Goal: Task Accomplishment & Management: Use online tool/utility

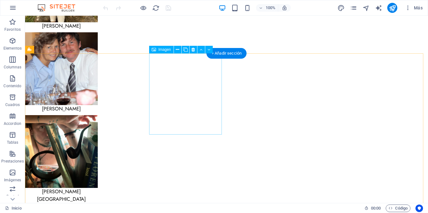
scroll to position [814, 0]
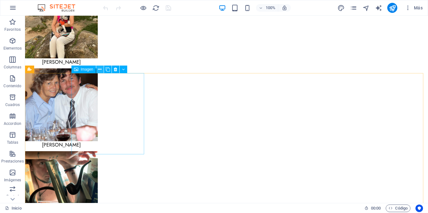
click at [99, 70] on icon at bounding box center [99, 69] width 3 height 7
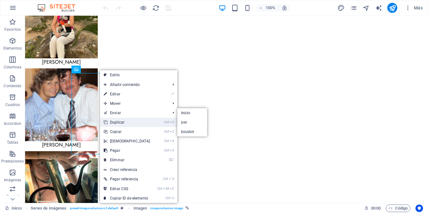
click at [132, 121] on link "Ctrl D Duplicar" at bounding box center [127, 121] width 54 height 9
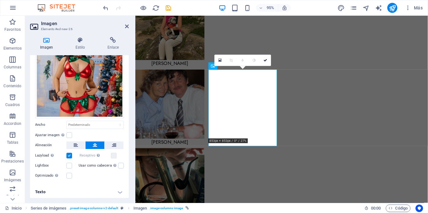
scroll to position [42, 0]
click at [70, 186] on h4 "Texto" at bounding box center [79, 191] width 99 height 15
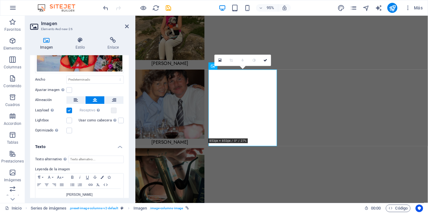
scroll to position [101, 0]
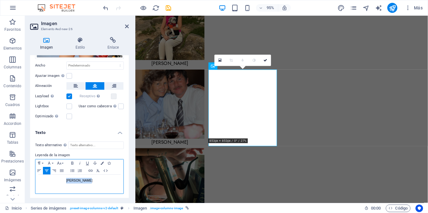
drag, startPoint x: 90, startPoint y: 179, endPoint x: 69, endPoint y: 178, distance: 21.0
click at [69, 178] on p "[PERSON_NAME]" at bounding box center [80, 181] width 82 height 6
click at [68, 180] on p "[PERSON_NAME]" at bounding box center [80, 181] width 82 height 6
click at [98, 183] on div "[PERSON_NAME]" at bounding box center [79, 183] width 88 height 19
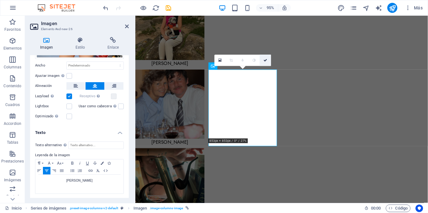
click at [263, 59] on icon at bounding box center [265, 60] width 4 height 3
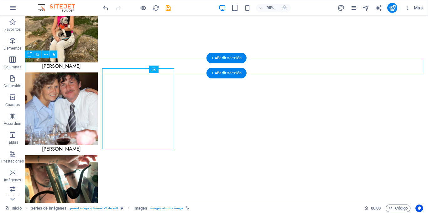
scroll to position [814, 0]
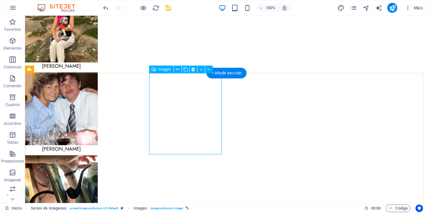
select select
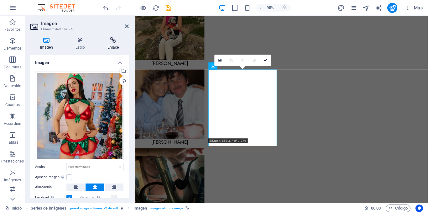
click at [116, 40] on icon at bounding box center [112, 40] width 31 height 6
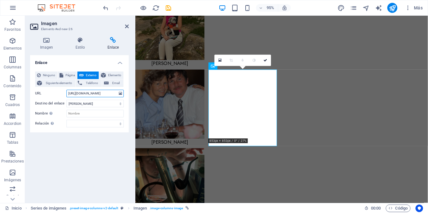
drag, startPoint x: 106, startPoint y: 92, endPoint x: 65, endPoint y: 93, distance: 40.1
click at [65, 93] on div "URL [URL][DOMAIN_NAME]" at bounding box center [79, 94] width 89 height 8
type input "_"
paste input "[URL][DOMAIN_NAME]"
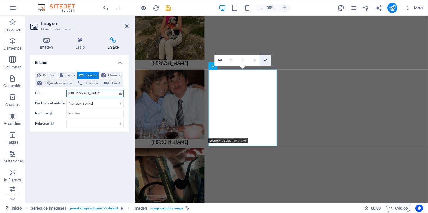
type input "[URL][DOMAIN_NAME]"
click at [264, 59] on icon at bounding box center [265, 60] width 4 height 3
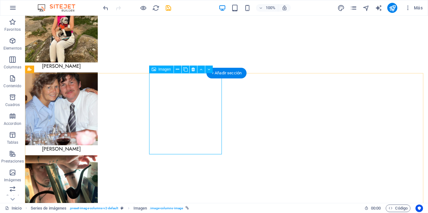
select select
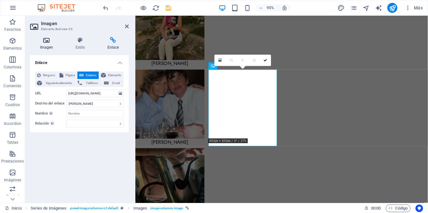
click at [43, 41] on icon at bounding box center [46, 40] width 33 height 6
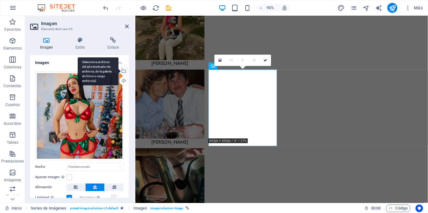
click at [122, 70] on div "Selecciona archivos del administrador de archivos, de la galería de fotos o car…" at bounding box center [122, 71] width 9 height 9
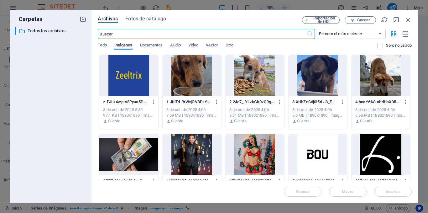
scroll to position [812, 0]
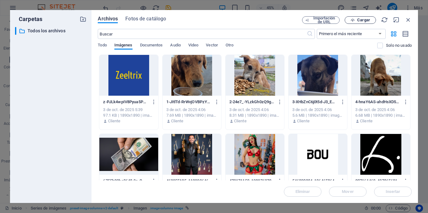
click at [363, 20] on span "Cargar" at bounding box center [363, 20] width 13 height 4
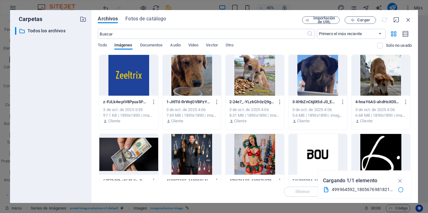
scroll to position [810, 0]
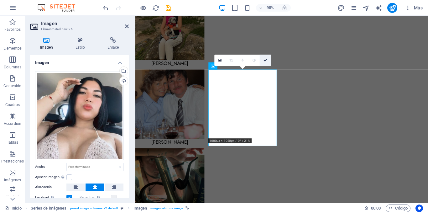
drag, startPoint x: 266, startPoint y: 61, endPoint x: 241, endPoint y: 45, distance: 29.3
click at [266, 61] on icon at bounding box center [265, 60] width 4 height 3
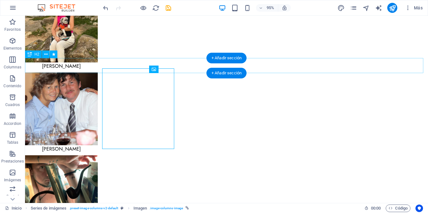
scroll to position [814, 0]
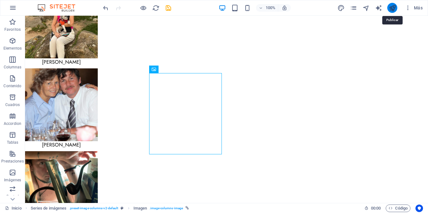
click at [395, 8] on icon "publish" at bounding box center [392, 7] width 7 height 7
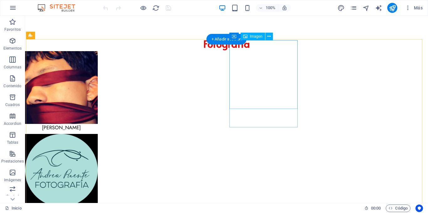
scroll to position [501, 0]
select select "%"
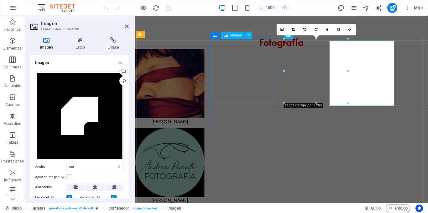
scroll to position [499, 0]
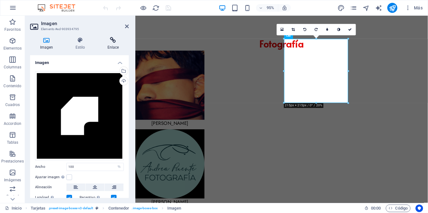
click at [110, 47] on h4 "Enlace" at bounding box center [112, 43] width 31 height 13
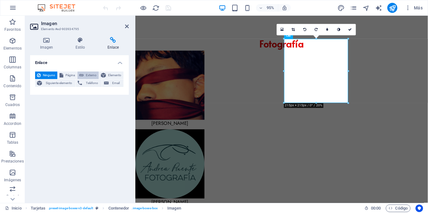
click at [92, 74] on span "Externo" at bounding box center [90, 75] width 11 height 8
select select "blank"
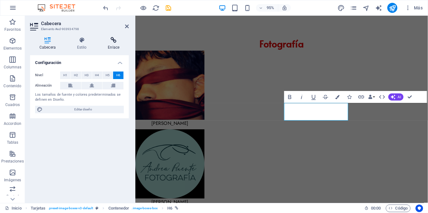
click at [115, 46] on h4 "Enlace" at bounding box center [113, 43] width 30 height 13
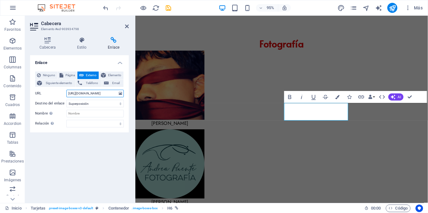
scroll to position [0, 18]
drag, startPoint x: 203, startPoint y: 109, endPoint x: 145, endPoint y: 101, distance: 59.2
click at [79, 93] on input "https://www.instagram.com/chronomo_photo/" at bounding box center [94, 94] width 57 height 8
click at [70, 92] on input "https://www.instagram.com/chronomo_photo/" at bounding box center [94, 94] width 57 height 8
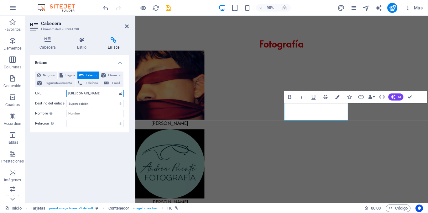
scroll to position [0, 18]
drag, startPoint x: 68, startPoint y: 92, endPoint x: 116, endPoint y: 93, distance: 48.2
click at [116, 93] on input "https://www.instagram.com/chronomo_photo/" at bounding box center [94, 94] width 57 height 8
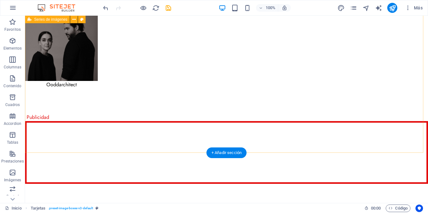
scroll to position [313, 0]
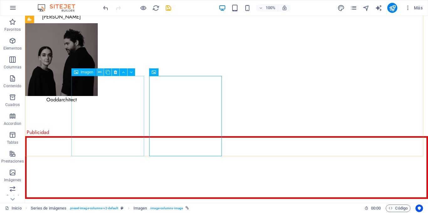
click at [101, 72] on icon at bounding box center [99, 72] width 3 height 7
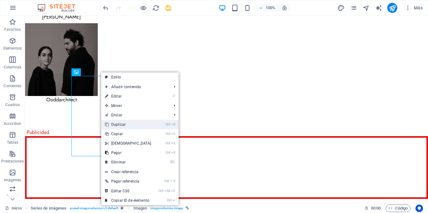
click at [130, 123] on link "Ctrl D Duplicar" at bounding box center [128, 124] width 54 height 9
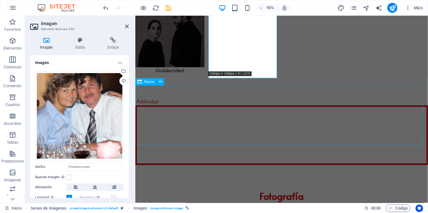
scroll to position [297, 0]
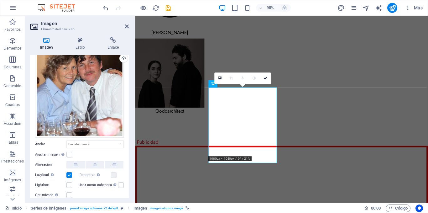
scroll to position [42, 0]
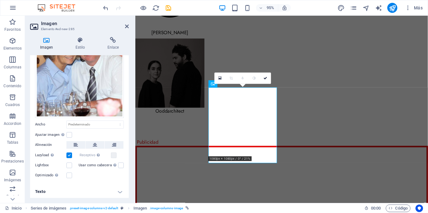
click at [67, 188] on h4 "Texto" at bounding box center [79, 191] width 99 height 15
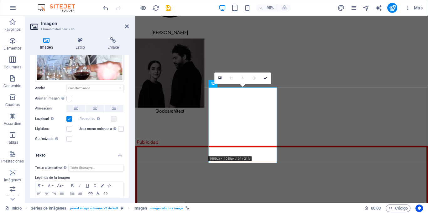
scroll to position [101, 0]
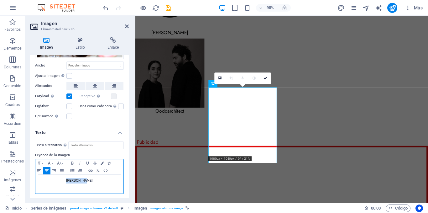
drag, startPoint x: 89, startPoint y: 180, endPoint x: 64, endPoint y: 180, distance: 25.1
click at [64, 180] on p "[PERSON_NAME]" at bounding box center [80, 181] width 82 height 6
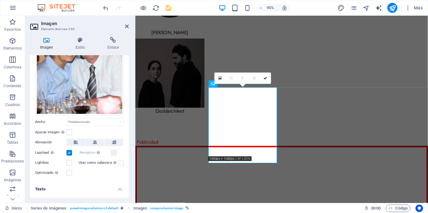
scroll to position [0, 0]
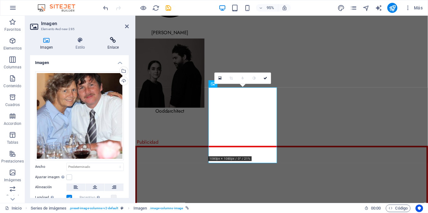
click at [108, 45] on h4 "Enlace" at bounding box center [112, 43] width 31 height 13
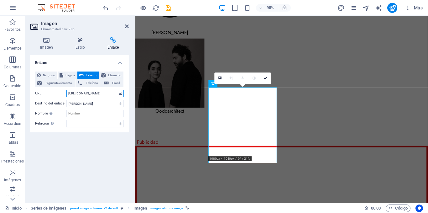
drag, startPoint x: 110, startPoint y: 93, endPoint x: 57, endPoint y: 94, distance: 52.9
click at [57, 94] on div "URL http://www.aloisspeck.com/" at bounding box center [79, 94] width 89 height 8
paste input "s://www.instagram.com/chronomo_photo"
type input "https://www.instagram.com/chronomo_photo/"
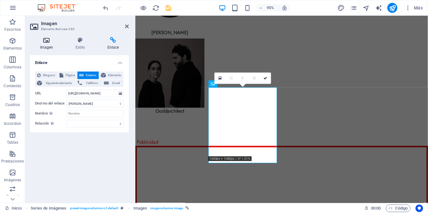
click at [48, 42] on icon at bounding box center [46, 40] width 33 height 6
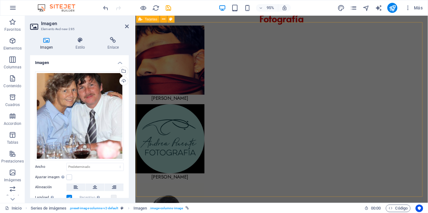
scroll to position [516, 0]
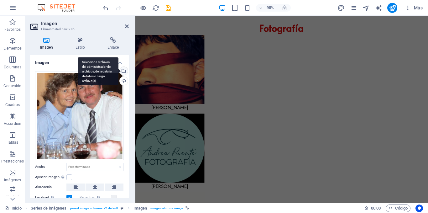
click at [118, 69] on div "Selecciona archivos del administrador de archivos, de la galería de fotos o car…" at bounding box center [98, 71] width 41 height 28
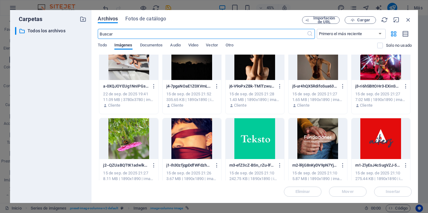
scroll to position [657, 0]
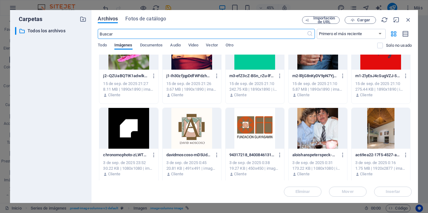
click at [141, 116] on div at bounding box center [128, 128] width 59 height 41
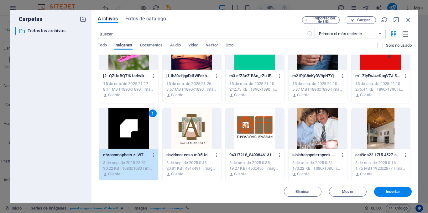
click at [141, 116] on div "1" at bounding box center [128, 128] width 59 height 41
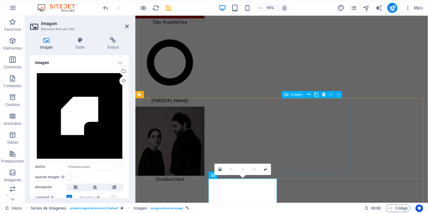
scroll to position [263, 0]
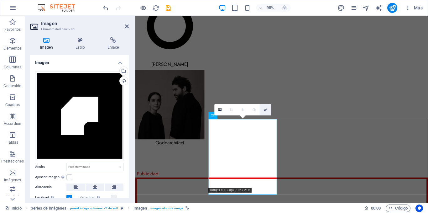
click at [266, 110] on icon at bounding box center [265, 109] width 4 height 3
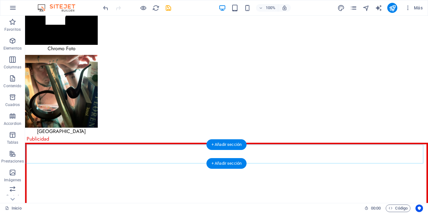
scroll to position [1270, 0]
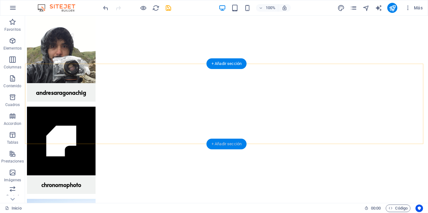
click at [221, 140] on div "+ Añadir sección" at bounding box center [226, 143] width 40 height 11
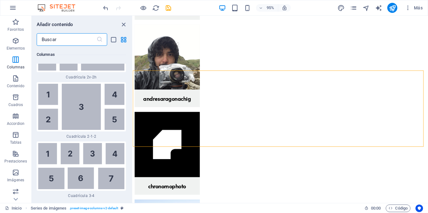
scroll to position [1755, 0]
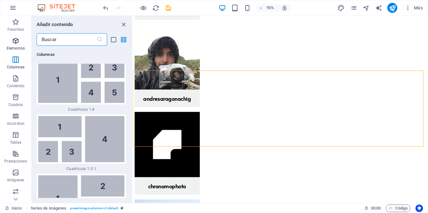
click at [25, 47] on span "Elementos" at bounding box center [15, 44] width 31 height 15
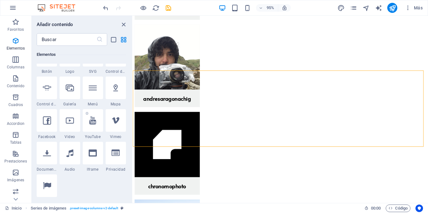
scroll to position [263, 0]
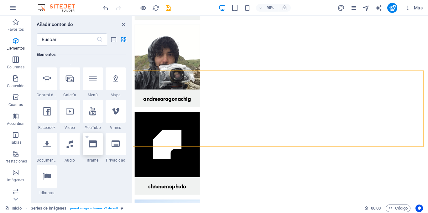
click at [94, 149] on div at bounding box center [93, 143] width 20 height 23
select select "%"
select select "px"
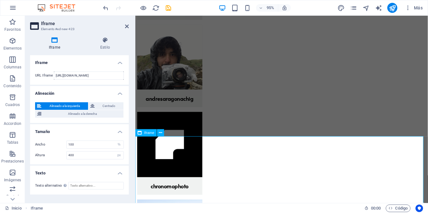
scroll to position [1264, 0]
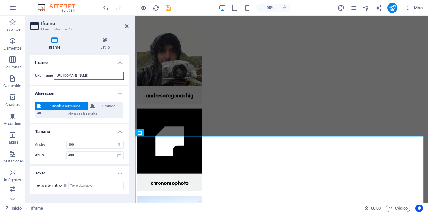
drag, startPoint x: 104, startPoint y: 74, endPoint x: 52, endPoint y: 74, distance: 52.3
click at [52, 74] on div "URL Iframe https://template-wireframe.de.rs/" at bounding box center [79, 75] width 89 height 8
paste input "www.instagram.com/chronomo_photo"
drag, startPoint x: 99, startPoint y: 75, endPoint x: 48, endPoint y: 70, distance: 51.4
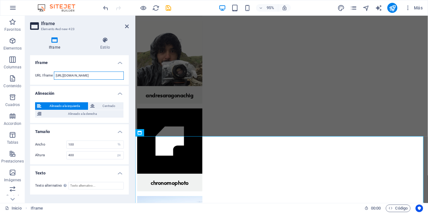
click at [48, 70] on div "URL Iframe https://www.instagram.com/chronomo_photo/" at bounding box center [79, 75] width 99 height 18
type input "/"
paste input "https://drive.google.com/drive/folders/1q1MixXLQACpIV8Lg04NaFgrUPOOsnTCY"
type input "https://drive.google.com/drive/folders/1q1MixXLQACpIV8Lg04NaFgrUPOOsnTCY"
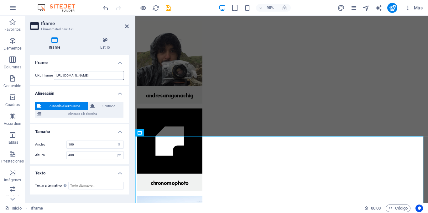
click at [130, 49] on div "Iframe Estilo Iframe URL Iframe https://drive.google.com/drive/folders/1q1MixXL…" at bounding box center [79, 117] width 109 height 171
click at [127, 26] on icon at bounding box center [127, 26] width 4 height 5
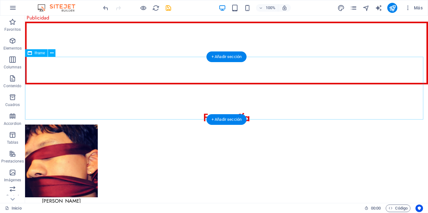
scroll to position [438, 0]
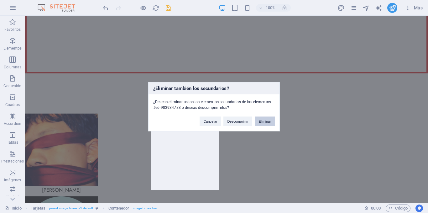
drag, startPoint x: 260, startPoint y: 119, endPoint x: 233, endPoint y: 104, distance: 31.7
click at [260, 119] on button "Eliminar" at bounding box center [265, 120] width 20 height 9
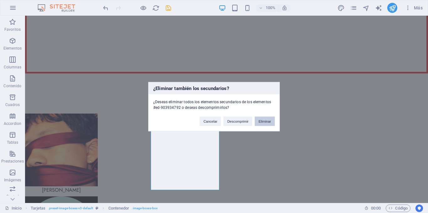
drag, startPoint x: 269, startPoint y: 122, endPoint x: 244, endPoint y: 106, distance: 29.5
click at [269, 122] on button "Eliminar" at bounding box center [265, 120] width 20 height 9
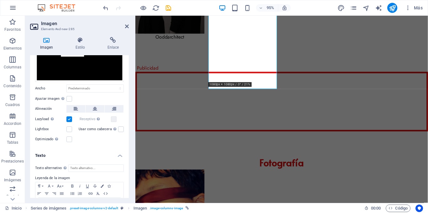
scroll to position [101, 0]
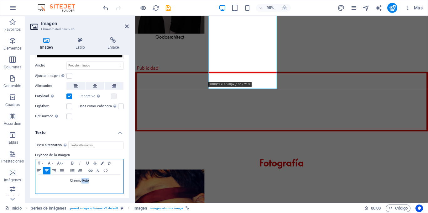
drag, startPoint x: 89, startPoint y: 179, endPoint x: 81, endPoint y: 179, distance: 7.9
click at [81, 179] on p "Chromo Foto" at bounding box center [80, 181] width 82 height 6
click at [115, 46] on h4 "Enlace" at bounding box center [112, 43] width 31 height 13
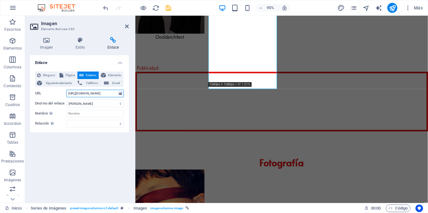
click at [109, 94] on input "https://www.instagram.com/chronomo_photo/" at bounding box center [94, 94] width 57 height 8
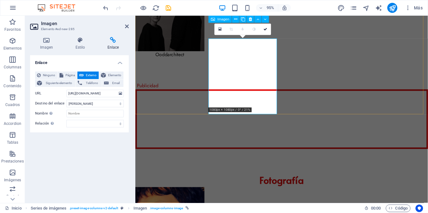
scroll to position [343, 0]
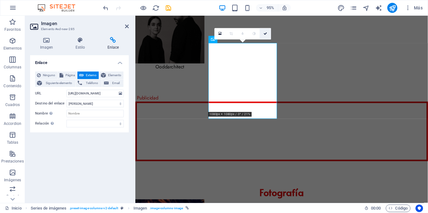
click at [264, 34] on icon at bounding box center [265, 33] width 4 height 3
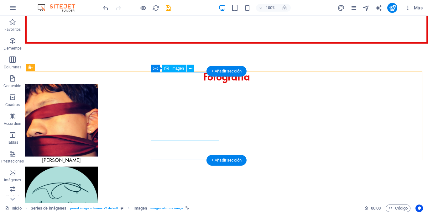
scroll to position [469, 0]
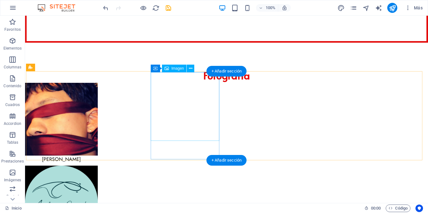
select select "%"
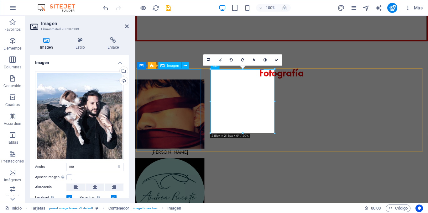
scroll to position [467, 0]
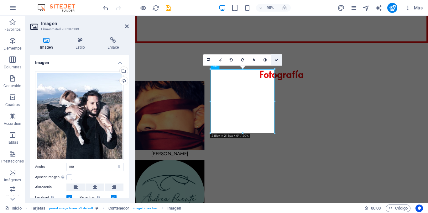
click at [273, 60] on link at bounding box center [276, 59] width 11 height 11
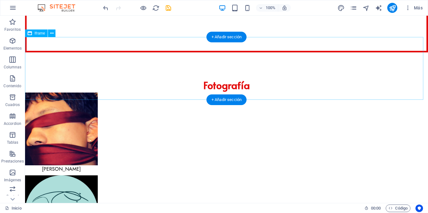
scroll to position [469, 0]
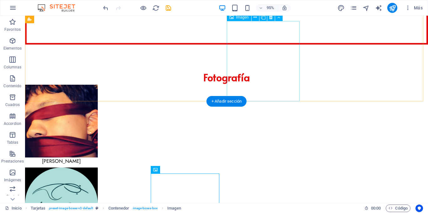
scroll to position [344, 0]
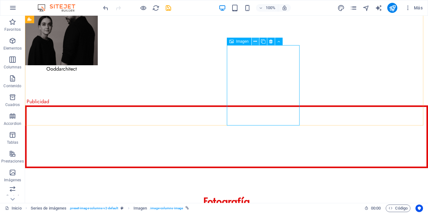
click at [256, 40] on icon at bounding box center [254, 41] width 3 height 7
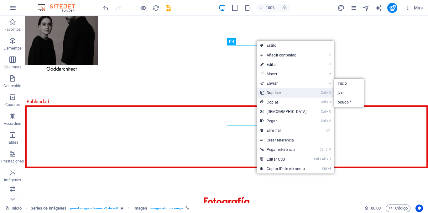
click at [280, 91] on link "Ctrl D Duplicar" at bounding box center [283, 92] width 54 height 9
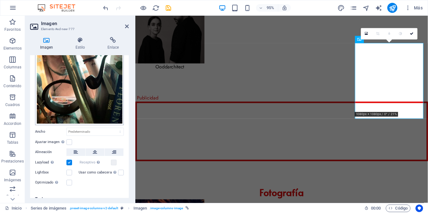
scroll to position [42, 0]
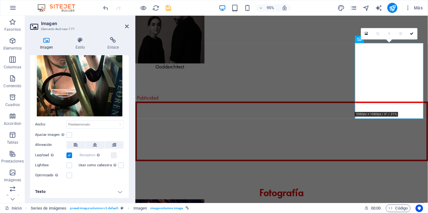
click at [79, 188] on h4 "Texto" at bounding box center [79, 191] width 99 height 15
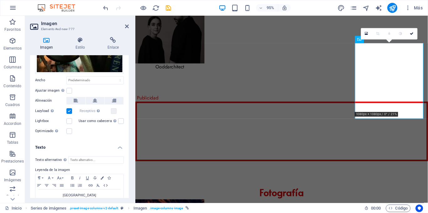
scroll to position [101, 0]
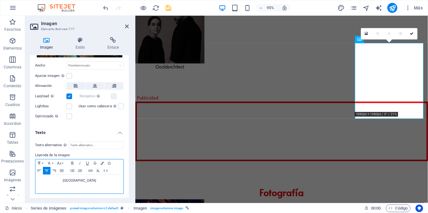
drag, startPoint x: 99, startPoint y: 180, endPoint x: 65, endPoint y: 178, distance: 33.8
click at [65, 178] on p "[PERSON_NAME][GEOGRAPHIC_DATA][PERSON_NAME]" at bounding box center [80, 181] width 82 height 6
click at [95, 180] on p "[PERSON_NAME][GEOGRAPHIC_DATA][PERSON_NAME]" at bounding box center [80, 181] width 82 height 6
drag, startPoint x: 96, startPoint y: 179, endPoint x: 65, endPoint y: 180, distance: 31.9
click at [65, 180] on p "[PERSON_NAME][GEOGRAPHIC_DATA][PERSON_NAME]" at bounding box center [80, 181] width 82 height 6
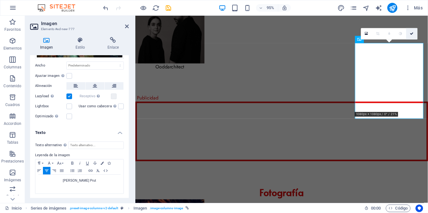
click at [411, 32] on icon at bounding box center [412, 33] width 4 height 3
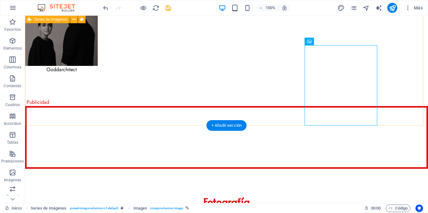
scroll to position [344, 0]
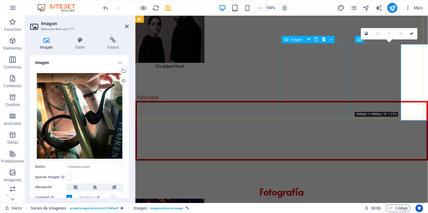
scroll to position [343, 0]
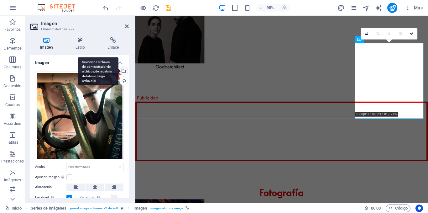
click at [123, 70] on div "Selecciona archivos del administrador de archivos, de la galería de fotos o car…" at bounding box center [122, 71] width 9 height 9
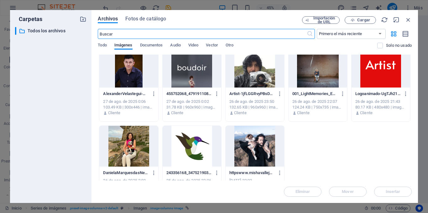
scroll to position [877, 0]
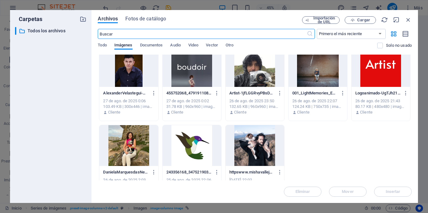
click at [255, 131] on div at bounding box center [254, 145] width 59 height 41
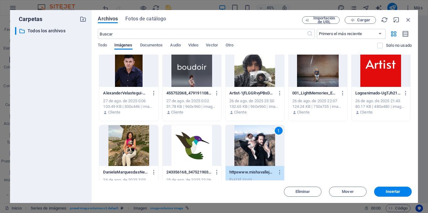
click at [255, 131] on div "1" at bounding box center [254, 145] width 59 height 41
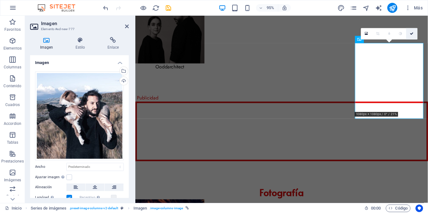
click at [410, 34] on icon at bounding box center [412, 33] width 4 height 3
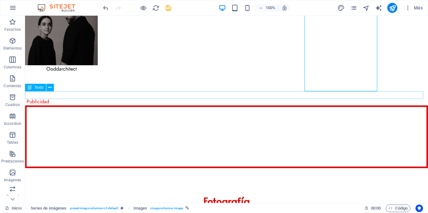
scroll to position [500, 0]
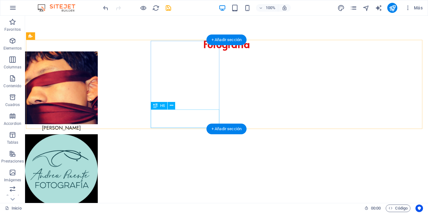
select select "overlay"
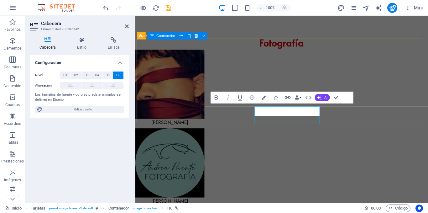
scroll to position [498, 0]
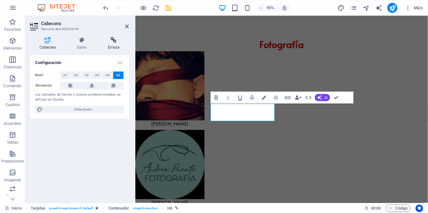
click at [116, 41] on icon at bounding box center [113, 40] width 30 height 6
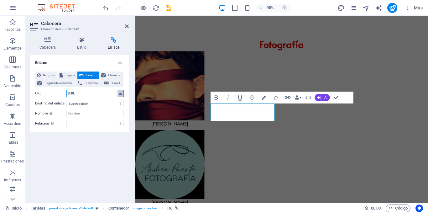
scroll to position [0, 18]
drag, startPoint x: 68, startPoint y: 93, endPoint x: 121, endPoint y: 96, distance: 53.0
click at [121, 96] on div "URL https://www.mishavallejo.commishavallejoprut" at bounding box center [79, 94] width 89 height 8
drag, startPoint x: 336, startPoint y: 96, endPoint x: 291, endPoint y: 77, distance: 48.4
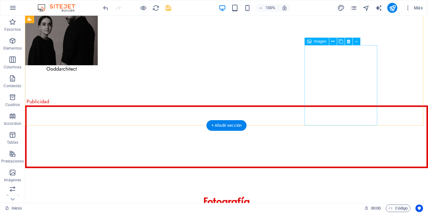
select select
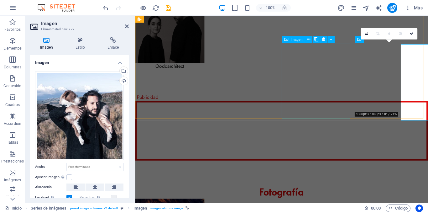
scroll to position [343, 0]
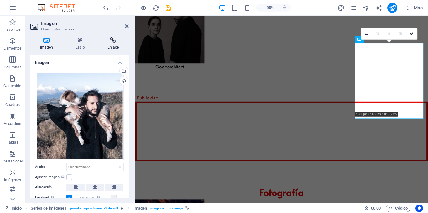
click at [112, 45] on h4 "Enlace" at bounding box center [112, 43] width 31 height 13
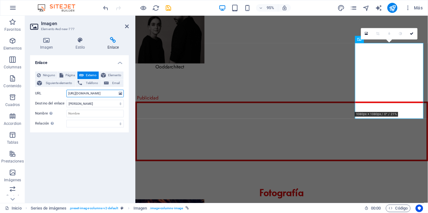
drag, startPoint x: 112, startPoint y: 92, endPoint x: 56, endPoint y: 91, distance: 55.7
click at [56, 91] on div "URL https://cusni.myportfolio.com" at bounding box center [79, 94] width 89 height 8
paste input "www.mishavallejo.commishavallejoprut"
type input "https://www.mishavallejo.commishavallejoprut"
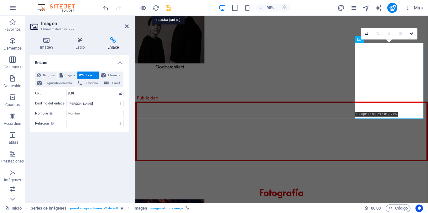
click at [169, 7] on icon "save" at bounding box center [168, 7] width 7 height 7
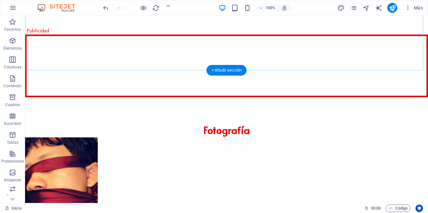
scroll to position [469, 0]
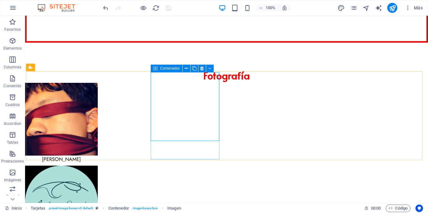
click at [160, 68] on div "Contenedor" at bounding box center [167, 69] width 32 height 8
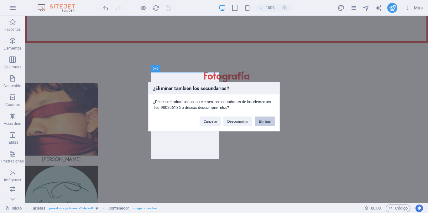
click at [260, 119] on button "Eliminar" at bounding box center [265, 120] width 20 height 9
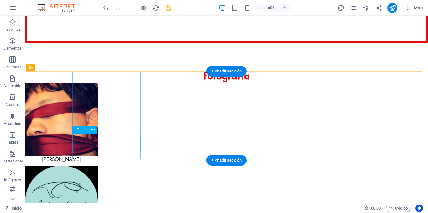
select select "overlay"
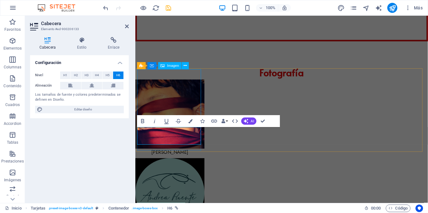
scroll to position [467, 0]
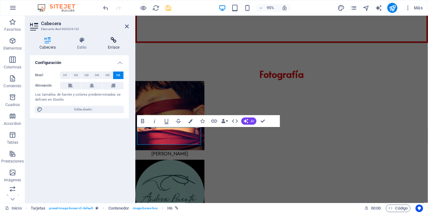
click at [113, 46] on h4 "Enlace" at bounding box center [113, 43] width 30 height 13
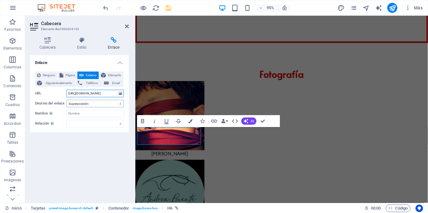
scroll to position [0, 18]
drag, startPoint x: 68, startPoint y: 94, endPoint x: 118, endPoint y: 101, distance: 50.3
click at [118, 101] on div "Ninguno Página Externo Elemento Siguiente elemento Teléfono Email Página Inicio…" at bounding box center [79, 99] width 89 height 56
click at [126, 27] on icon at bounding box center [127, 26] width 4 height 5
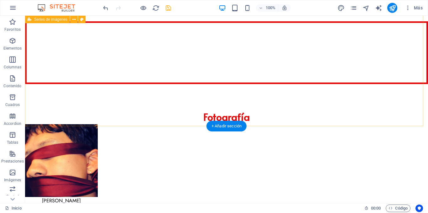
scroll to position [438, 0]
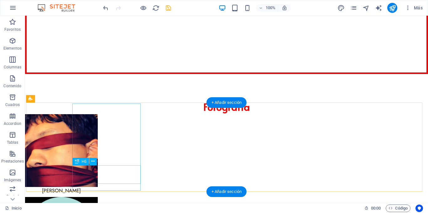
select select "overlay"
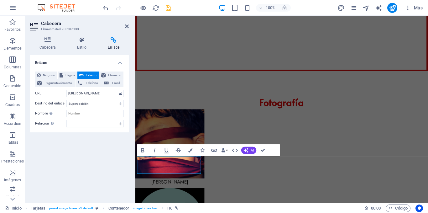
scroll to position [436, 0]
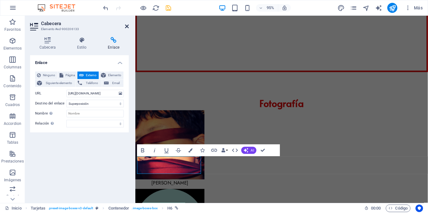
drag, startPoint x: 127, startPoint y: 25, endPoint x: 135, endPoint y: 67, distance: 43.2
click at [127, 25] on icon at bounding box center [127, 26] width 4 height 5
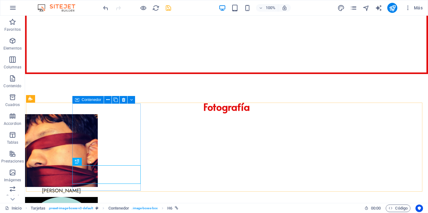
click at [79, 99] on div "Contenedor" at bounding box center [88, 100] width 32 height 8
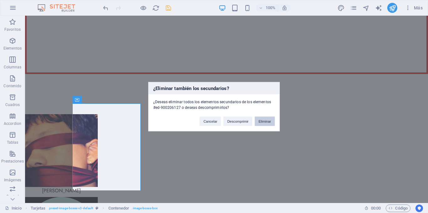
click at [268, 119] on button "Eliminar" at bounding box center [265, 120] width 20 height 9
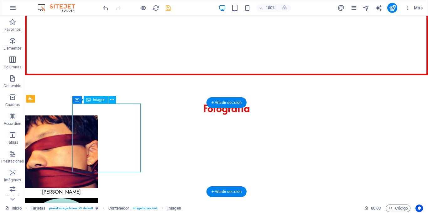
select select "%"
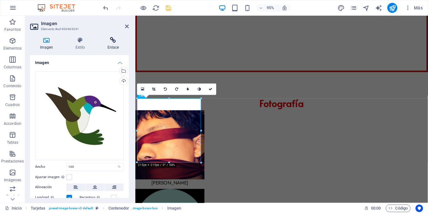
click at [108, 41] on icon at bounding box center [112, 40] width 31 height 6
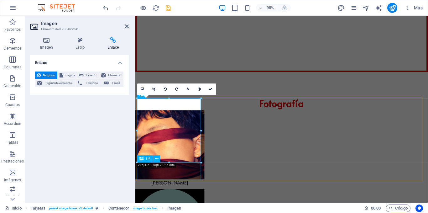
select select "overlay"
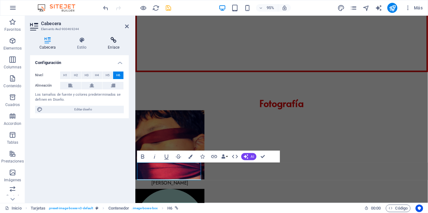
click at [110, 43] on icon at bounding box center [113, 40] width 30 height 6
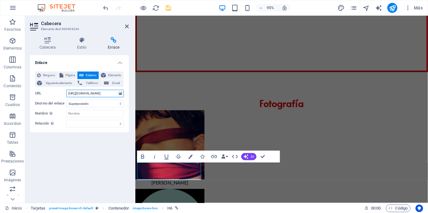
drag, startPoint x: 108, startPoint y: 91, endPoint x: 66, endPoint y: 90, distance: 42.0
click at [66, 90] on div "URL https://avisequatorialis.com/" at bounding box center [79, 94] width 89 height 8
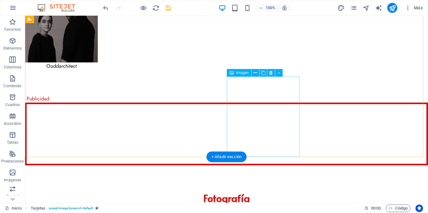
scroll to position [312, 0]
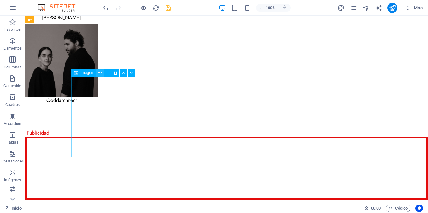
click at [100, 74] on icon at bounding box center [99, 73] width 3 height 7
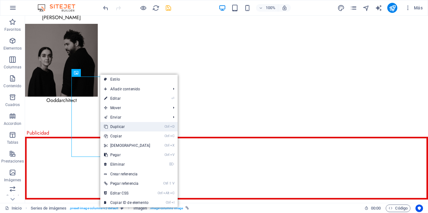
click at [136, 124] on link "Ctrl D Duplicar" at bounding box center [127, 126] width 54 height 9
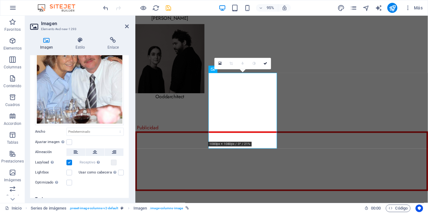
scroll to position [42, 0]
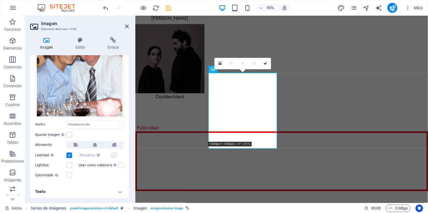
click at [74, 186] on h4 "Texto" at bounding box center [79, 191] width 99 height 15
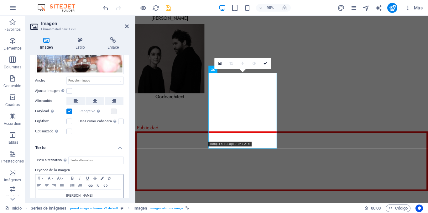
scroll to position [101, 0]
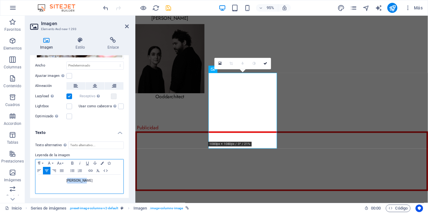
drag, startPoint x: 92, startPoint y: 179, endPoint x: 73, endPoint y: 179, distance: 18.8
click at [73, 179] on p "[PERSON_NAME]" at bounding box center [80, 181] width 82 height 6
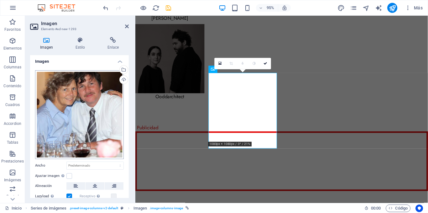
scroll to position [0, 0]
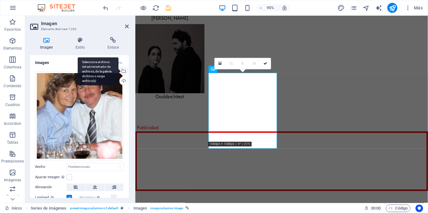
click at [118, 71] on div "Selecciona archivos del administrador de archivos, de la galería de fotos o car…" at bounding box center [98, 71] width 41 height 28
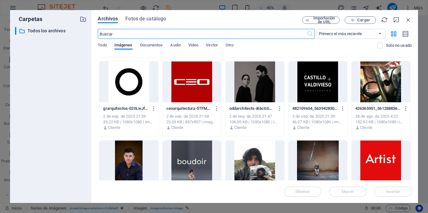
scroll to position [896, 0]
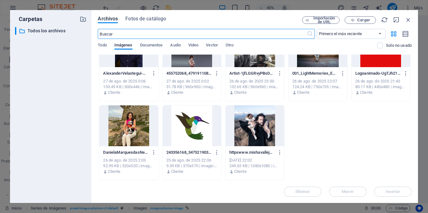
click at [196, 138] on div at bounding box center [192, 125] width 59 height 41
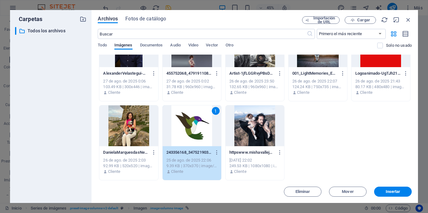
drag, startPoint x: 196, startPoint y: 138, endPoint x: 64, endPoint y: 128, distance: 132.8
click at [196, 138] on div "1" at bounding box center [192, 125] width 59 height 41
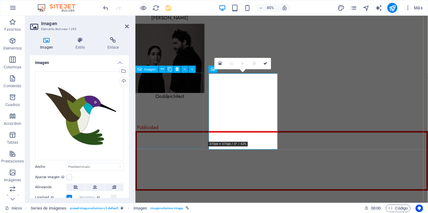
scroll to position [312, 0]
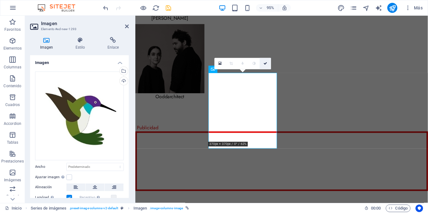
click at [265, 61] on link at bounding box center [265, 63] width 11 height 11
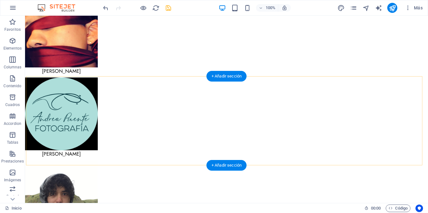
scroll to position [563, 0]
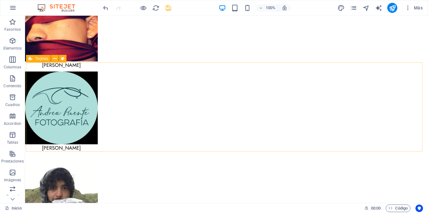
click at [39, 59] on span "Tarjetas" at bounding box center [41, 59] width 13 height 4
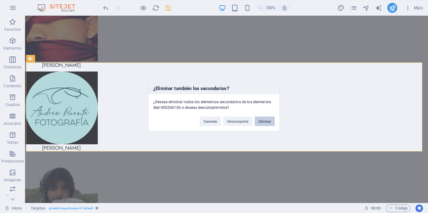
click at [266, 121] on button "Eliminar" at bounding box center [265, 120] width 20 height 9
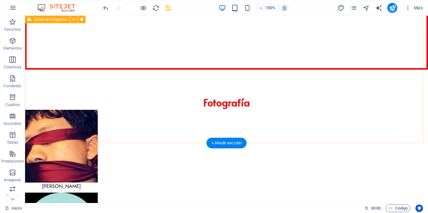
scroll to position [375, 0]
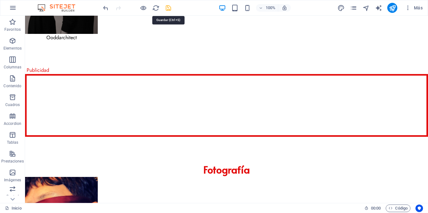
click at [170, 9] on icon "save" at bounding box center [168, 7] width 7 height 7
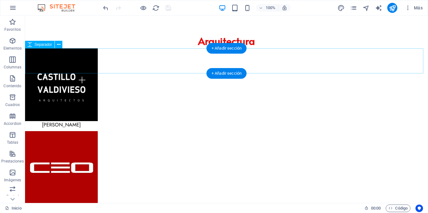
scroll to position [0, 0]
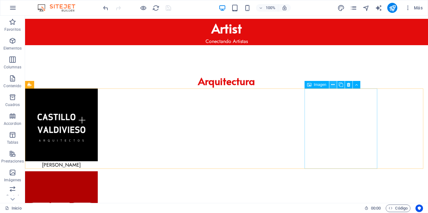
click at [331, 84] on button at bounding box center [333, 85] width 8 height 8
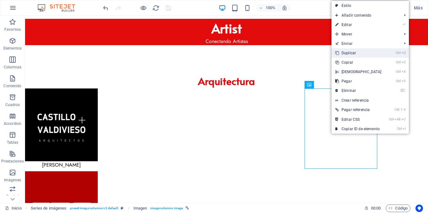
click at [355, 54] on link "Ctrl D Duplicar" at bounding box center [358, 52] width 54 height 9
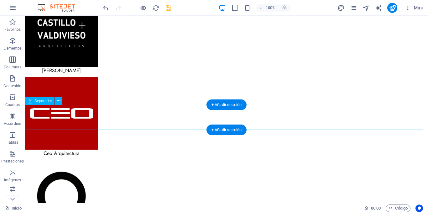
scroll to position [94, 0]
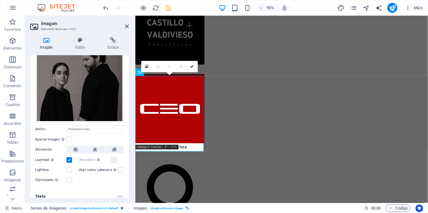
scroll to position [101, 0]
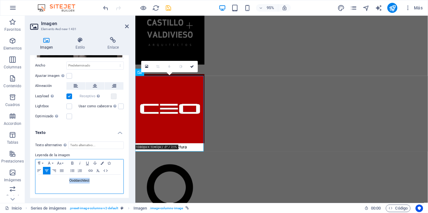
drag, startPoint x: 88, startPoint y: 178, endPoint x: 70, endPoint y: 179, distance: 18.2
click at [70, 179] on div "Ooddarchitect" at bounding box center [79, 183] width 88 height 19
click at [112, 41] on icon at bounding box center [112, 40] width 31 height 6
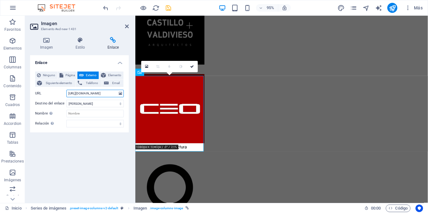
drag, startPoint x: 112, startPoint y: 94, endPoint x: 65, endPoint y: 92, distance: 47.0
click at [65, 92] on div "URL https://www.oddarchitects.com" at bounding box center [79, 94] width 89 height 8
paste input "studioalfa.ec/"
type input "https://studioalfa.ec/"
click at [48, 45] on h4 "Imagen" at bounding box center [47, 43] width 35 height 13
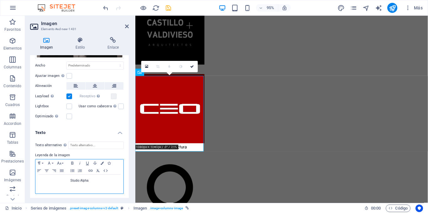
click at [84, 179] on p "Studio Alpha" at bounding box center [80, 181] width 82 height 6
click at [90, 181] on p "Studio Alfa" at bounding box center [80, 181] width 82 height 6
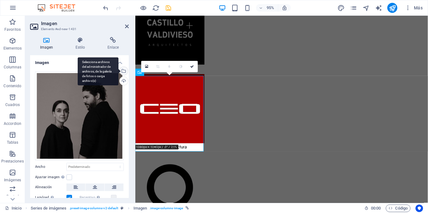
click at [118, 71] on div "Selecciona archivos del administrador de archivos, de la galería de fotos o car…" at bounding box center [98, 71] width 41 height 28
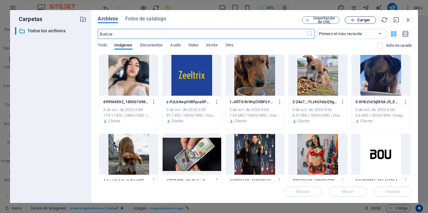
click at [354, 19] on icon "button" at bounding box center [352, 20] width 4 height 4
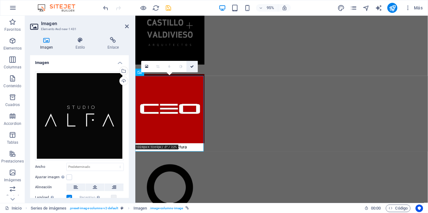
click at [191, 65] on icon at bounding box center [192, 66] width 4 height 3
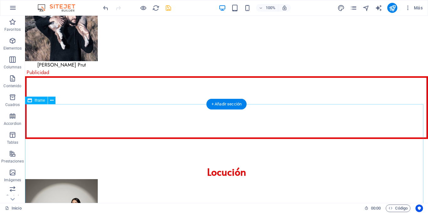
scroll to position [1346, 0]
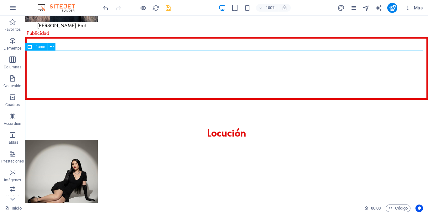
click at [40, 47] on span "Iframe" at bounding box center [39, 47] width 11 height 4
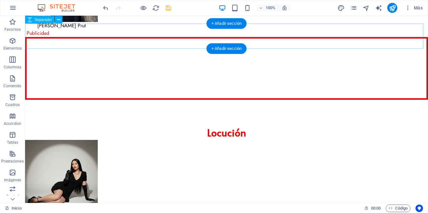
scroll to position [1253, 0]
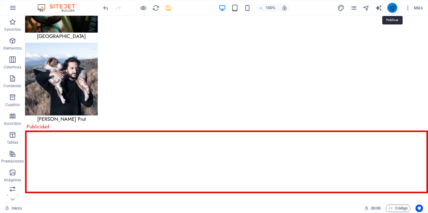
click at [390, 6] on icon "publish" at bounding box center [392, 7] width 7 height 7
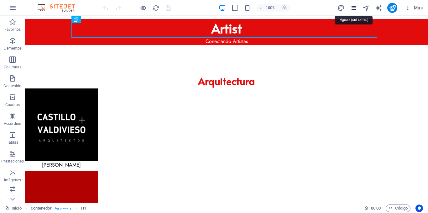
click at [354, 8] on icon "pages" at bounding box center [353, 7] width 7 height 7
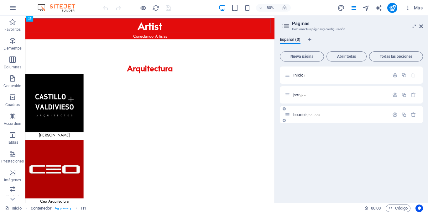
click at [303, 113] on span "boudoir /boudoir" at bounding box center [306, 114] width 27 height 5
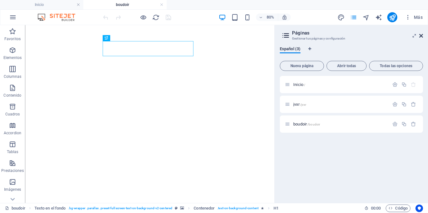
click at [421, 35] on icon at bounding box center [421, 35] width 4 height 5
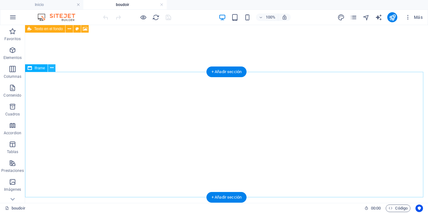
click at [52, 68] on icon at bounding box center [51, 68] width 3 height 7
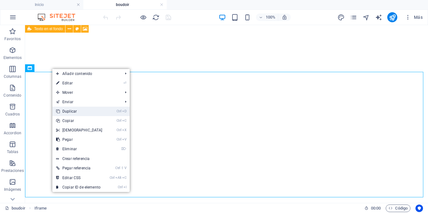
click at [75, 110] on link "Ctrl D Duplicar" at bounding box center [79, 110] width 54 height 9
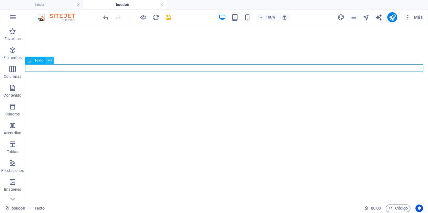
click at [50, 60] on icon at bounding box center [49, 60] width 3 height 7
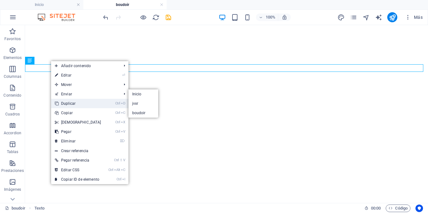
click at [74, 100] on link "Ctrl D Duplicar" at bounding box center [78, 103] width 54 height 9
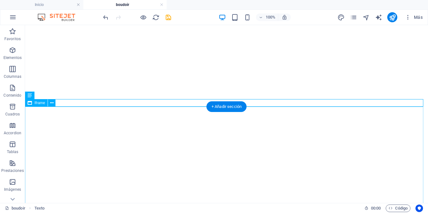
select select "%"
select select "px"
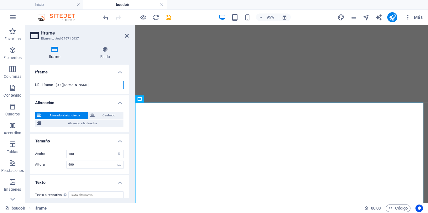
drag, startPoint x: 115, startPoint y: 83, endPoint x: 50, endPoint y: 84, distance: 64.2
click at [50, 84] on div "URL Iframe https://ernestojunsantos.com/boudoir/" at bounding box center [79, 85] width 89 height 8
paste input "2025 Sep10 Tungurahua Un lugar para sanar 02"
drag, startPoint x: 121, startPoint y: 84, endPoint x: 28, endPoint y: 83, distance: 92.7
click at [28, 83] on div "Iframe Estilo Iframe URL Iframe https://ernestojunsantos.com/boudoir/ Alineació…" at bounding box center [79, 121] width 109 height 161
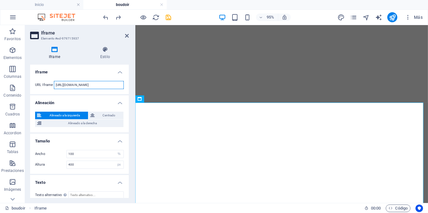
paste input "www.fernellovision.com"
type input "https://www.fernellovision.com/"
click at [124, 48] on icon at bounding box center [104, 49] width 47 height 6
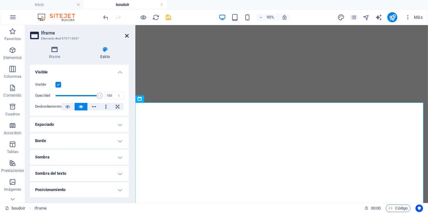
click at [127, 35] on icon at bounding box center [127, 35] width 4 height 5
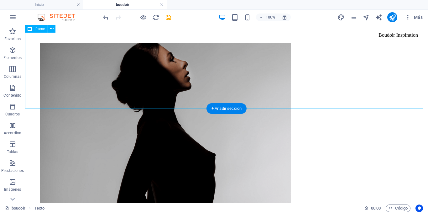
scroll to position [1724, 0]
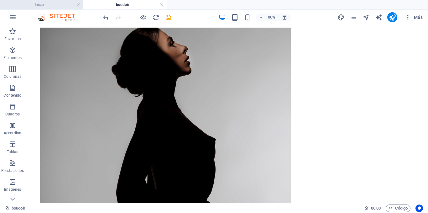
click at [36, 3] on h4 "Inicio" at bounding box center [41, 4] width 83 height 7
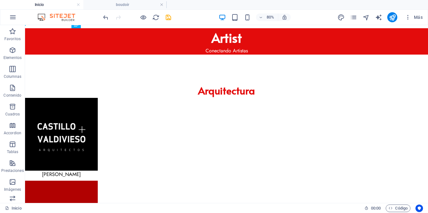
scroll to position [0, 0]
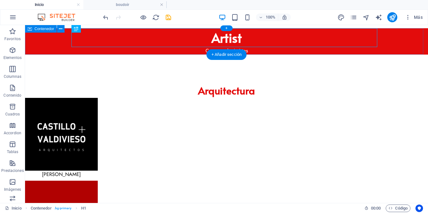
click at [58, 43] on div "Artist Conectando Artistas" at bounding box center [226, 41] width 403 height 26
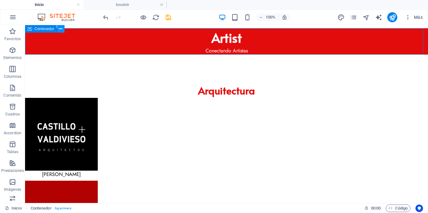
click at [59, 30] on icon at bounding box center [60, 29] width 3 height 7
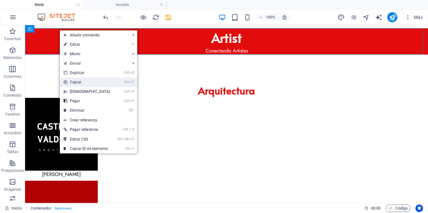
click at [80, 82] on link "Ctrl C Copiar" at bounding box center [87, 81] width 54 height 9
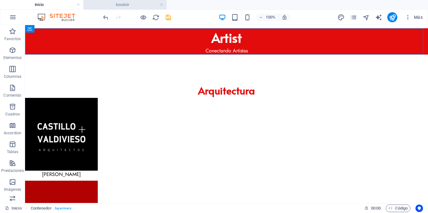
click at [129, 5] on h4 "boudoir" at bounding box center [124, 4] width 83 height 7
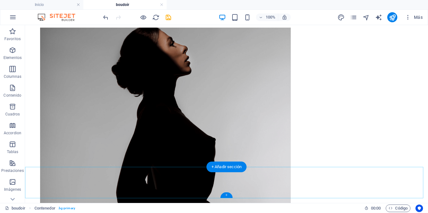
drag, startPoint x: 225, startPoint y: 195, endPoint x: 101, endPoint y: 161, distance: 129.5
click at [225, 195] on div "+" at bounding box center [226, 195] width 12 height 6
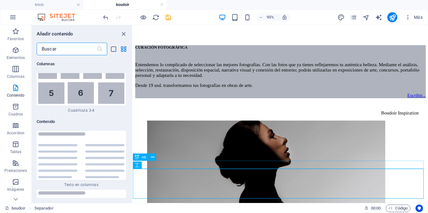
scroll to position [2155, 0]
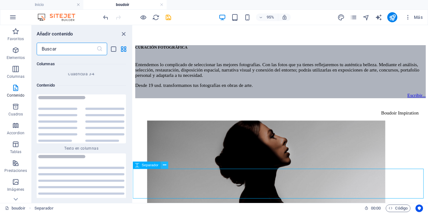
click at [163, 164] on icon at bounding box center [164, 165] width 3 height 6
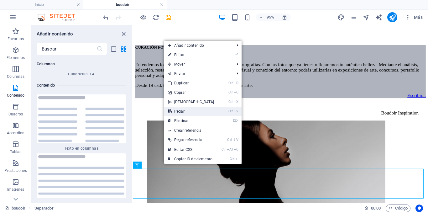
click at [190, 111] on link "Ctrl V Pegar" at bounding box center [191, 110] width 54 height 9
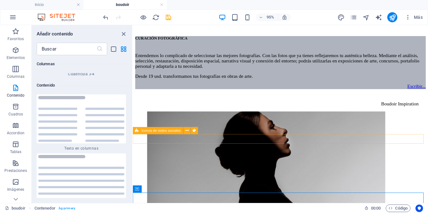
scroll to position [1753, 0]
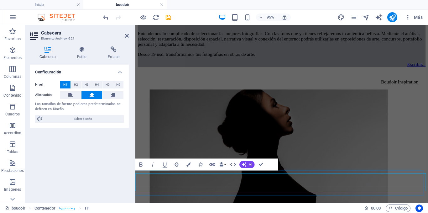
scroll to position [1750, 0]
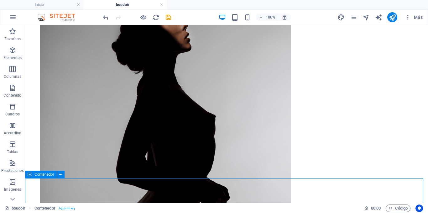
click at [32, 174] on div "Contenedor" at bounding box center [41, 174] width 32 height 8
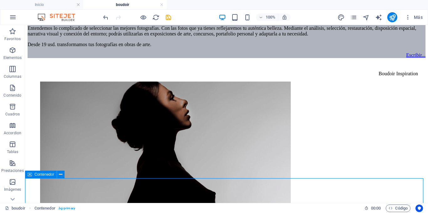
select select "footer"
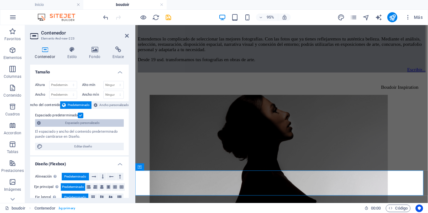
scroll to position [1750, 0]
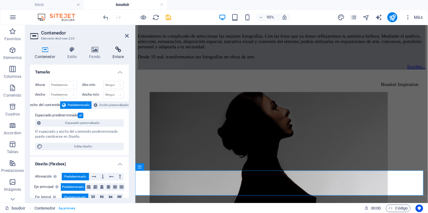
click at [112, 53] on h4 "Enlace" at bounding box center [117, 52] width 21 height 13
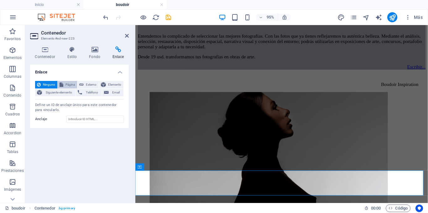
click at [70, 84] on span "Página" at bounding box center [70, 85] width 10 height 8
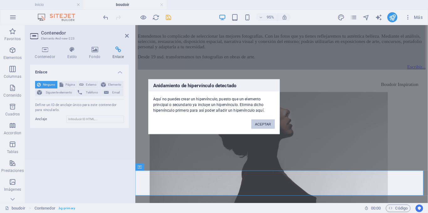
click at [259, 124] on button "ACEPTAR" at bounding box center [262, 123] width 23 height 9
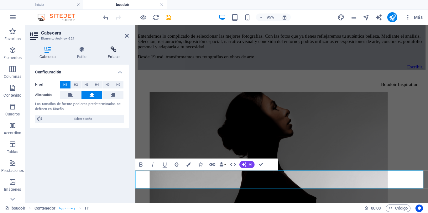
click at [107, 50] on icon at bounding box center [113, 49] width 30 height 6
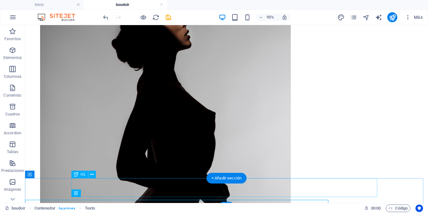
scroll to position [1747, 0]
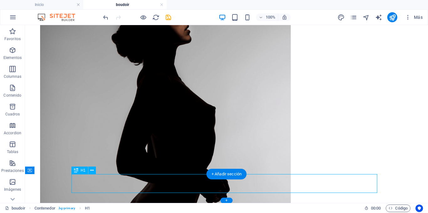
scroll to position [1756, 0]
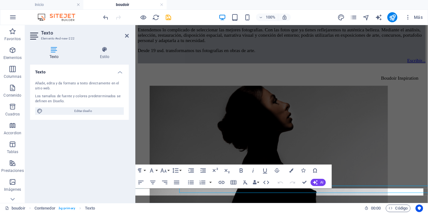
scroll to position [1750, 0]
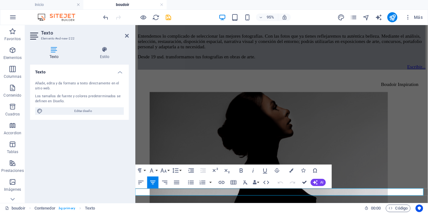
drag, startPoint x: 304, startPoint y: 182, endPoint x: 273, endPoint y: 156, distance: 40.3
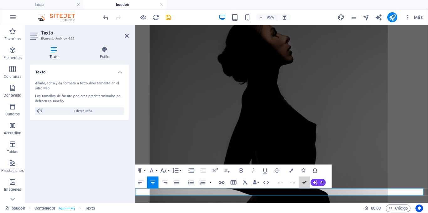
scroll to position [1747, 0]
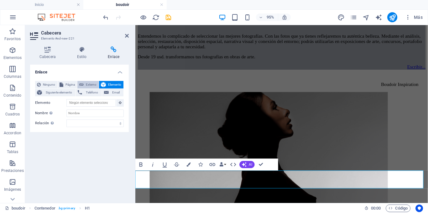
click at [84, 83] on button "Externo" at bounding box center [87, 85] width 21 height 8
select select "blank"
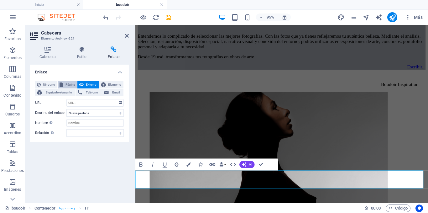
click at [70, 82] on span "Página" at bounding box center [70, 85] width 10 height 8
select select
click at [114, 104] on select "Inicio jvxr boudoir" at bounding box center [94, 103] width 57 height 8
click at [120, 104] on select "Inicio jvxr boudoir" at bounding box center [94, 103] width 57 height 8
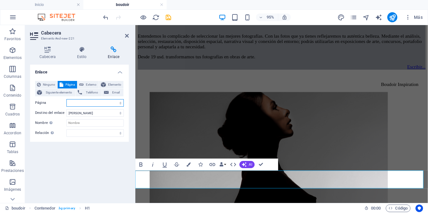
click at [117, 103] on select "Inicio jvxr boudoir" at bounding box center [94, 103] width 57 height 8
click at [52, 82] on span "Ninguno" at bounding box center [49, 85] width 13 height 8
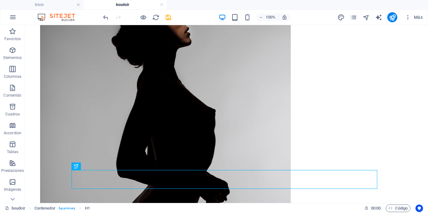
scroll to position [1756, 0]
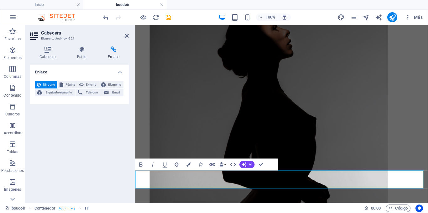
scroll to position [1750, 0]
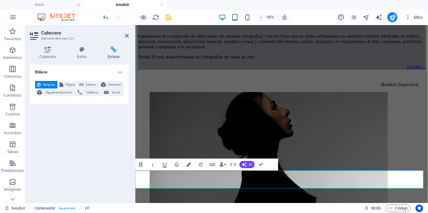
click at [187, 162] on icon "button" at bounding box center [188, 164] width 4 height 4
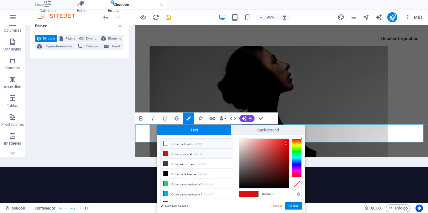
click at [177, 142] on li "Color de fondo #ffffff" at bounding box center [197, 143] width 72 height 10
type input "#ffffff"
click at [293, 205] on button "Aplicar" at bounding box center [293, 206] width 17 height 8
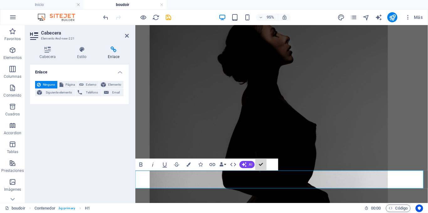
scroll to position [1747, 0]
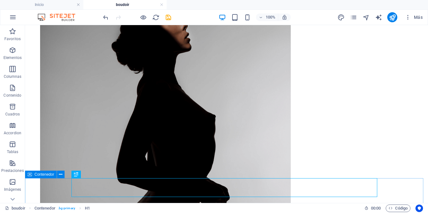
click at [44, 173] on span "Contenedor" at bounding box center [44, 174] width 20 height 4
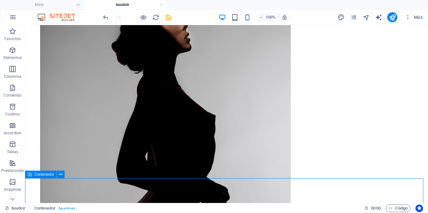
click at [44, 173] on span "Contenedor" at bounding box center [44, 174] width 20 height 4
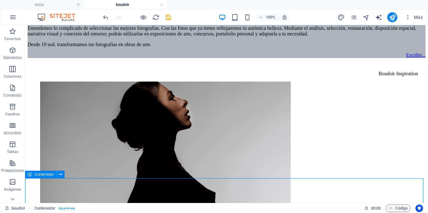
scroll to position [1750, 0]
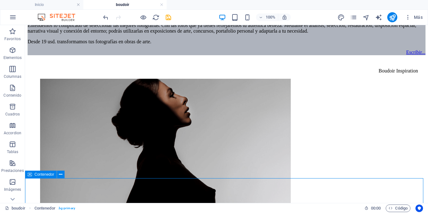
select select
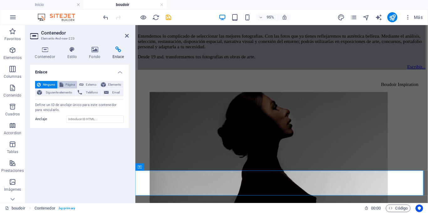
click at [69, 84] on span "Página" at bounding box center [70, 85] width 10 height 8
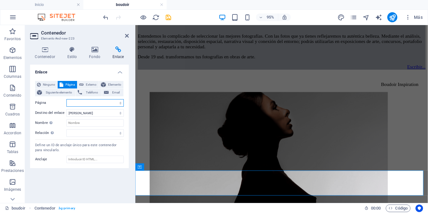
click at [80, 100] on select "Inicio jvxr boudoir" at bounding box center [94, 103] width 57 height 8
select select "0"
click at [66, 99] on select "Inicio jvxr boudoir" at bounding box center [94, 103] width 57 height 8
click at [167, 18] on icon "save" at bounding box center [168, 17] width 7 height 7
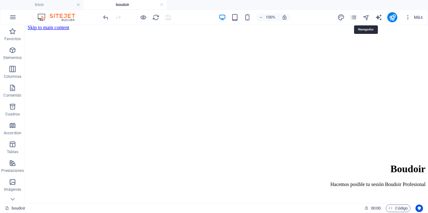
scroll to position [0, 0]
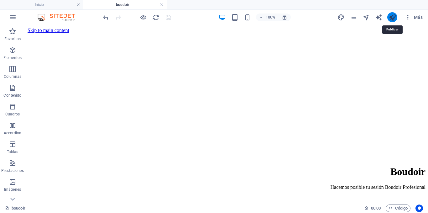
click at [390, 18] on icon "publish" at bounding box center [392, 17] width 7 height 7
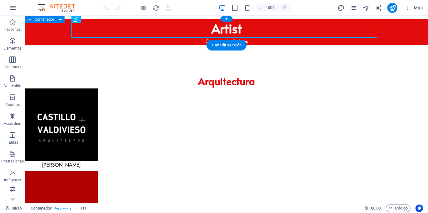
click at [60, 36] on div "Artist Conectando Artistas" at bounding box center [226, 32] width 403 height 26
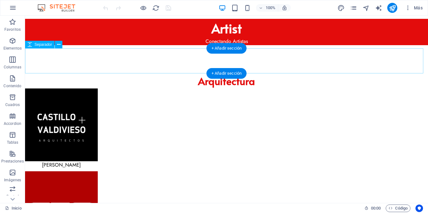
click at [105, 61] on div at bounding box center [226, 60] width 403 height 25
click at [95, 59] on div at bounding box center [226, 60] width 403 height 25
select select "px"
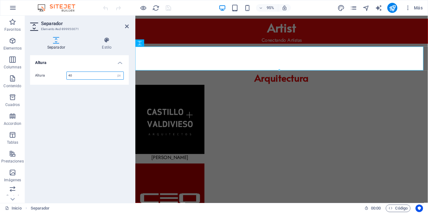
type input "40"
click at [105, 102] on div "Altura Altura 40 px rem vh vw" at bounding box center [79, 126] width 99 height 142
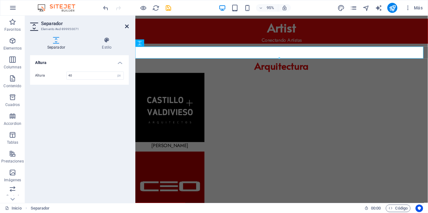
click at [126, 26] on icon at bounding box center [127, 26] width 4 height 5
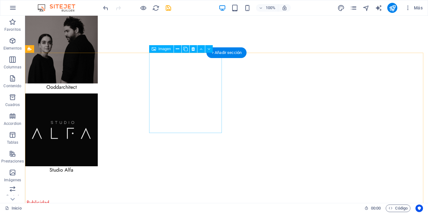
scroll to position [407, 0]
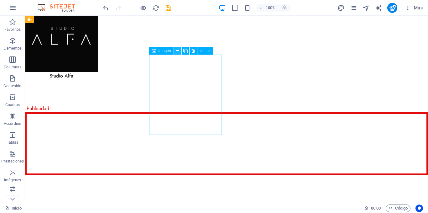
click at [177, 49] on icon at bounding box center [177, 51] width 3 height 7
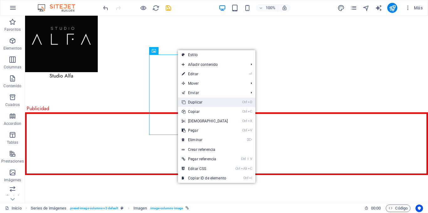
click at [201, 101] on link "Ctrl D Duplicar" at bounding box center [205, 101] width 54 height 9
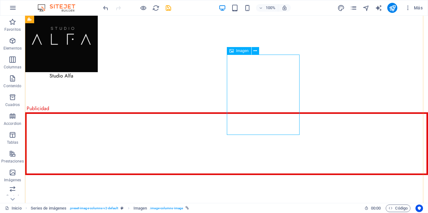
drag, startPoint x: 253, startPoint y: 95, endPoint x: 148, endPoint y: 99, distance: 104.4
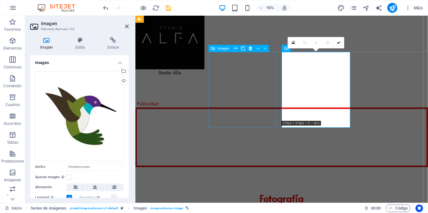
scroll to position [406, 0]
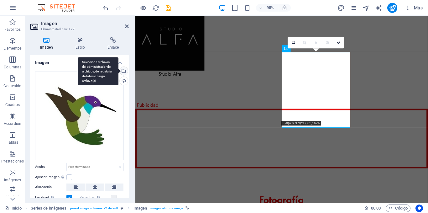
click at [124, 71] on div "Selecciona archivos del administrador de archivos, de la galería de fotos o car…" at bounding box center [122, 71] width 9 height 9
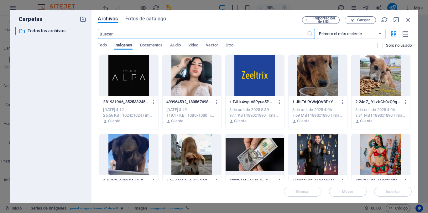
scroll to position [406, 0]
click at [352, 21] on icon "button" at bounding box center [352, 20] width 4 height 4
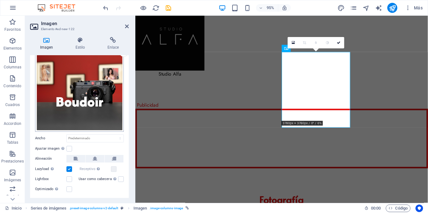
scroll to position [42, 0]
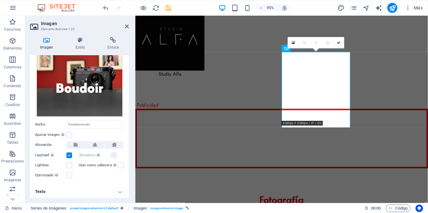
click at [68, 188] on h4 "Texto" at bounding box center [79, 191] width 99 height 15
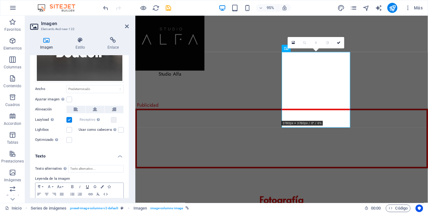
scroll to position [101, 0]
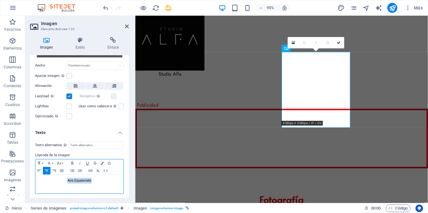
drag, startPoint x: 96, startPoint y: 180, endPoint x: 67, endPoint y: 180, distance: 29.1
click at [67, 180] on p "Avis Equatorialis" at bounding box center [80, 181] width 82 height 6
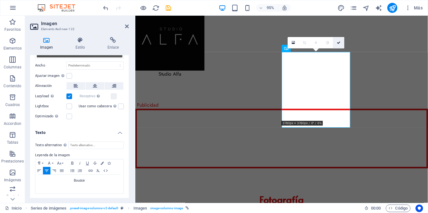
click at [338, 42] on icon at bounding box center [339, 42] width 4 height 3
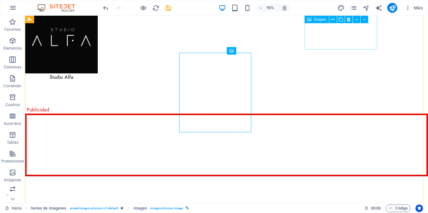
scroll to position [407, 0]
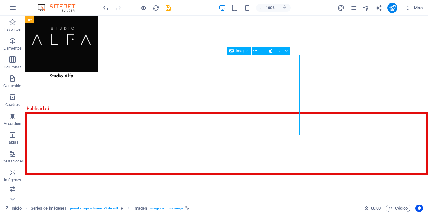
select select
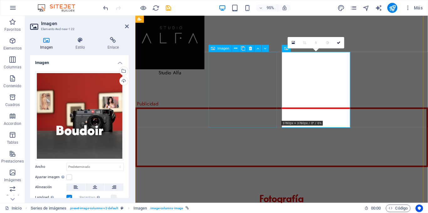
scroll to position [406, 0]
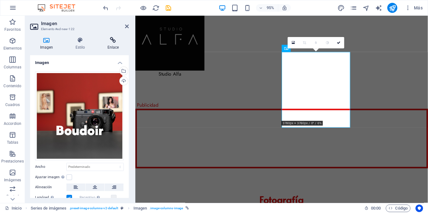
click at [110, 41] on icon at bounding box center [112, 40] width 31 height 6
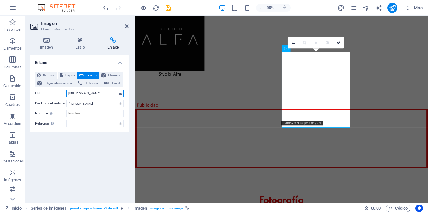
drag, startPoint x: 111, startPoint y: 93, endPoint x: 62, endPoint y: 92, distance: 48.8
click at [62, 92] on div "URL http://www.aloisspeck.com/" at bounding box center [79, 94] width 89 height 8
select select
click at [68, 75] on span "Página" at bounding box center [70, 75] width 10 height 8
click at [96, 92] on select "Inicio jvxr boudoir" at bounding box center [94, 94] width 57 height 8
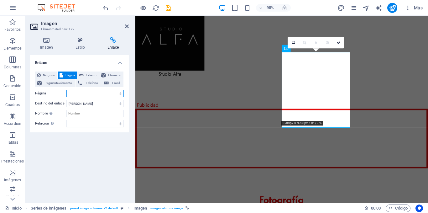
select select "2"
click at [66, 90] on select "Inicio jvxr boudoir" at bounding box center [94, 94] width 57 height 8
click at [168, 7] on icon "save" at bounding box center [168, 7] width 7 height 7
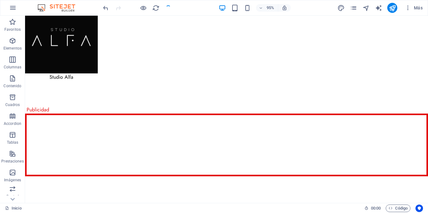
scroll to position [407, 0]
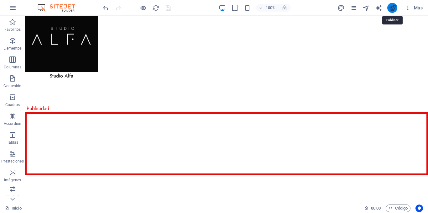
click at [393, 6] on icon "publish" at bounding box center [392, 7] width 7 height 7
